Goal: Task Accomplishment & Management: Use online tool/utility

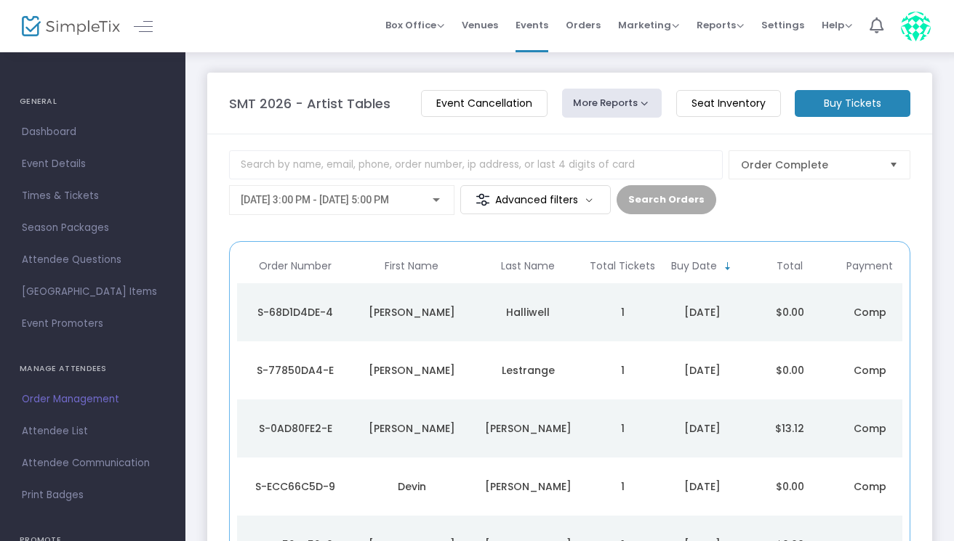
click at [845, 115] on m-button "Buy Tickets" at bounding box center [852, 103] width 116 height 27
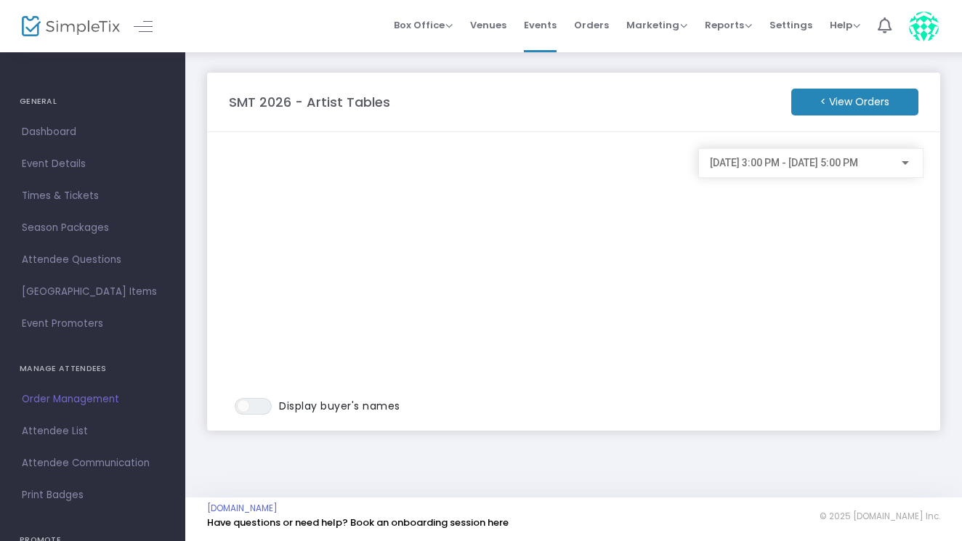
click at [860, 97] on m-button "< View Orders" at bounding box center [854, 102] width 127 height 27
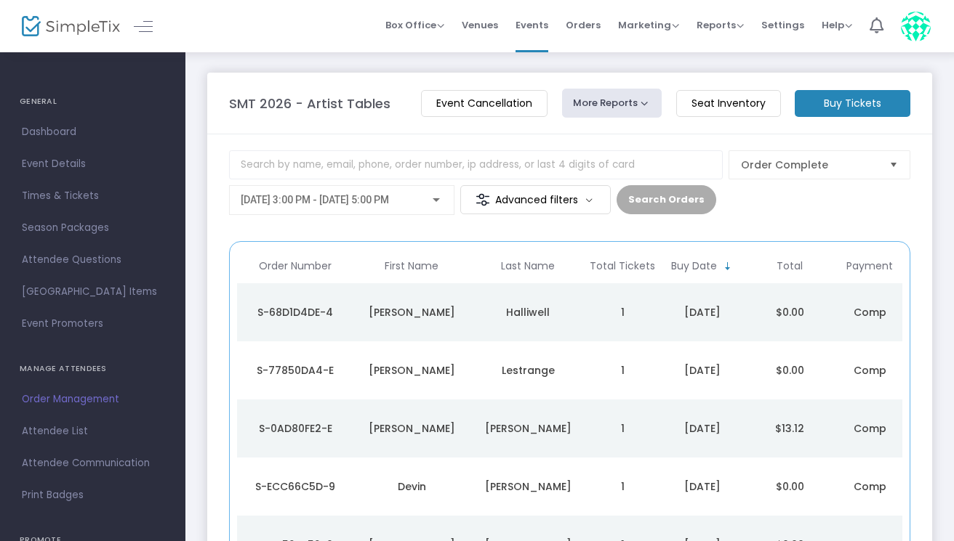
click at [737, 101] on m-button "Seat Inventory" at bounding box center [728, 103] width 105 height 27
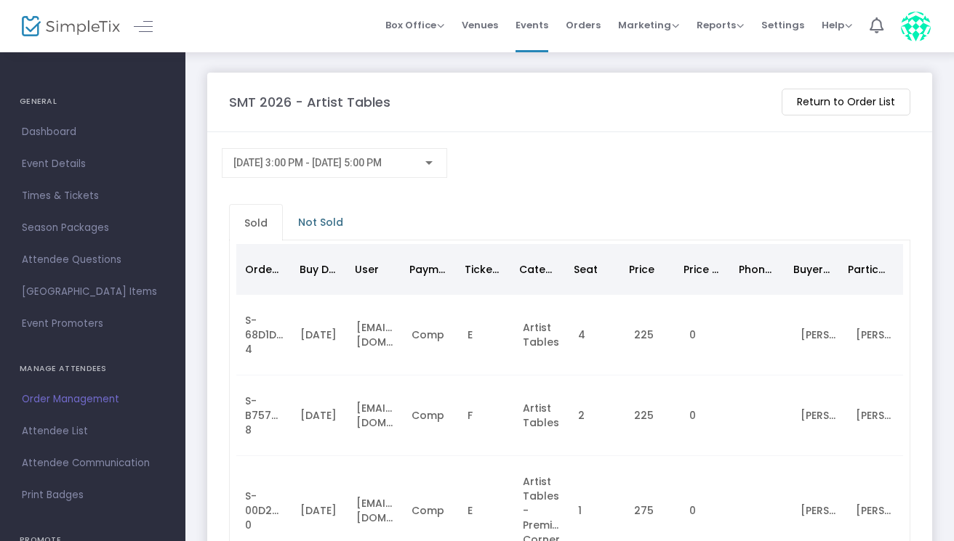
click at [327, 229] on span "Not Sold" at bounding box center [320, 222] width 63 height 23
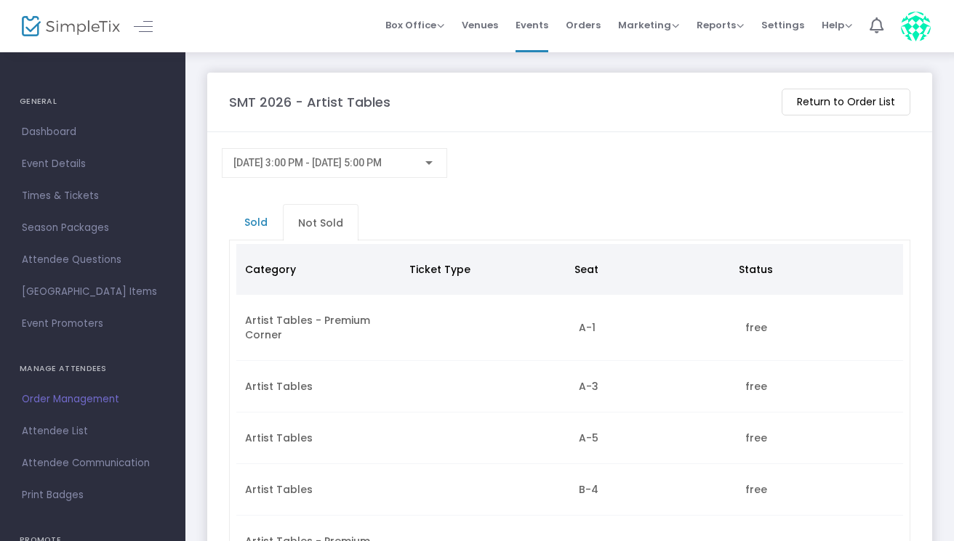
scroll to position [64, 0]
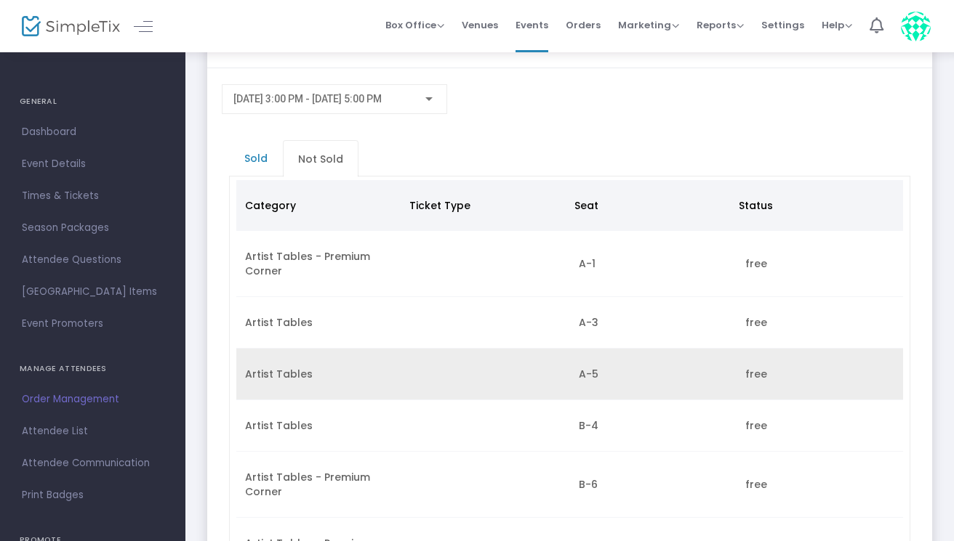
click at [622, 379] on td "A-5" at bounding box center [653, 375] width 166 height 52
click at [277, 372] on td "Artist Tables" at bounding box center [319, 375] width 166 height 52
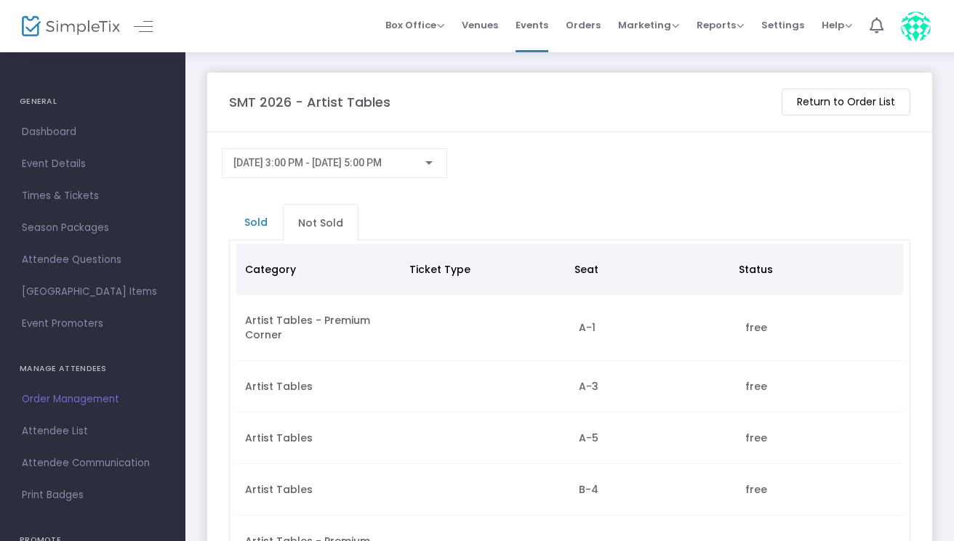
scroll to position [0, 0]
click at [542, 23] on span "Events" at bounding box center [531, 25] width 33 height 37
